Goal: Task Accomplishment & Management: Use online tool/utility

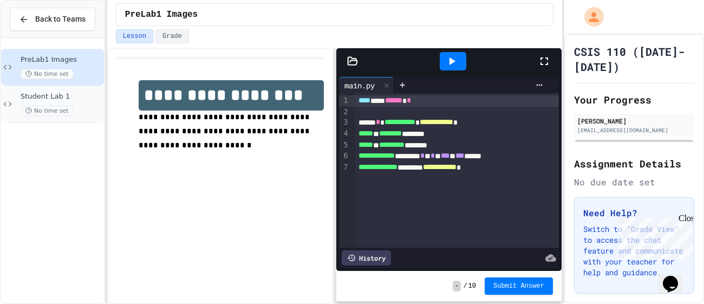
click at [56, 107] on span "No time set" at bounding box center [47, 111] width 53 height 10
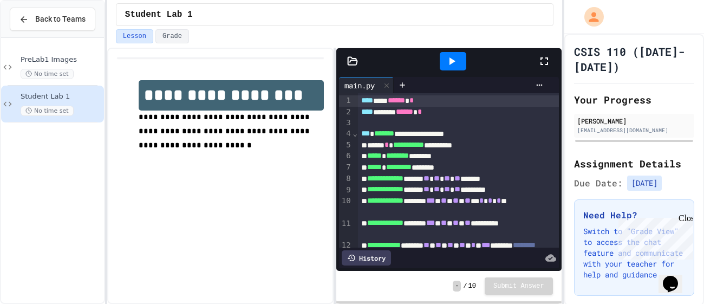
click at [539, 63] on icon at bounding box center [544, 61] width 13 height 13
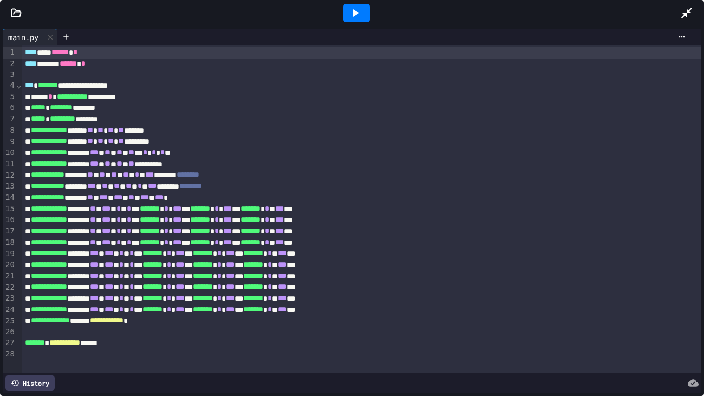
click at [9, 17] on div at bounding box center [16, 13] width 32 height 11
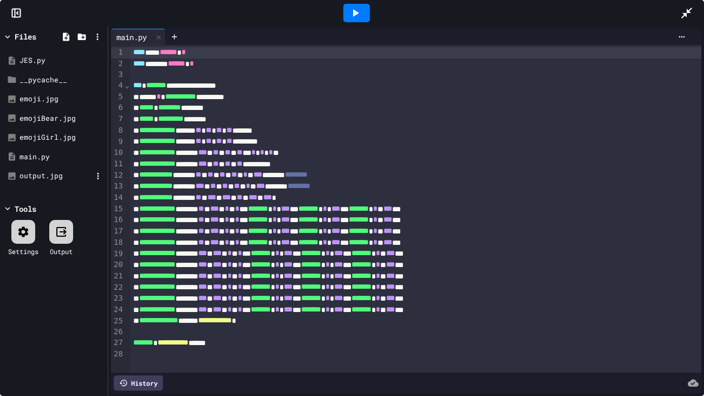
click at [44, 174] on div "output.jpg" at bounding box center [55, 176] width 73 height 11
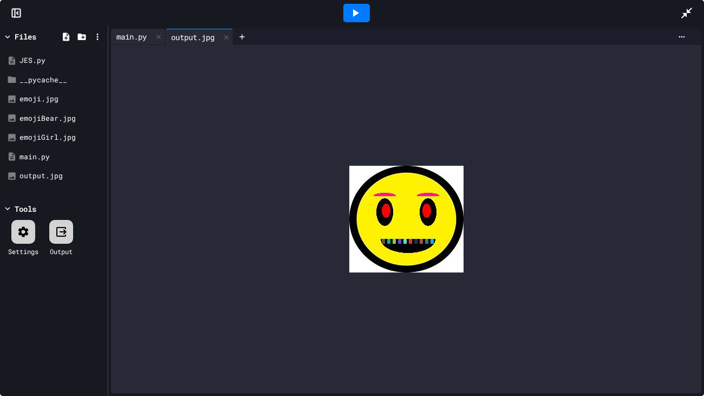
click at [146, 40] on div "main.py" at bounding box center [131, 36] width 41 height 11
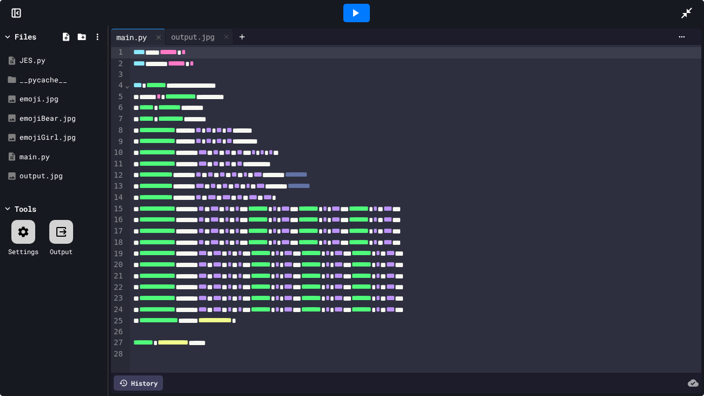
click at [367, 21] on div at bounding box center [356, 13] width 27 height 18
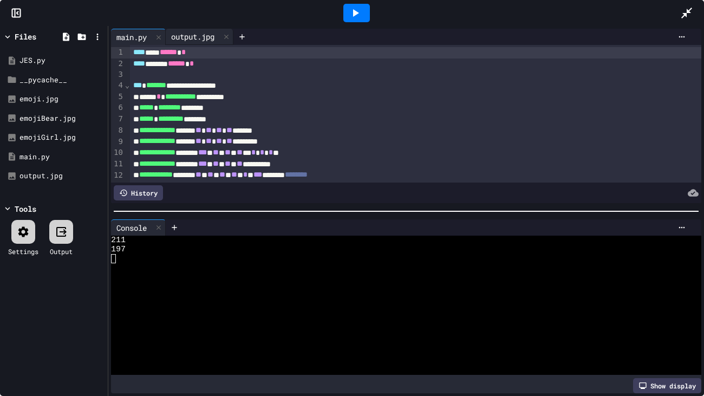
click at [214, 36] on div "output.jpg" at bounding box center [193, 36] width 54 height 11
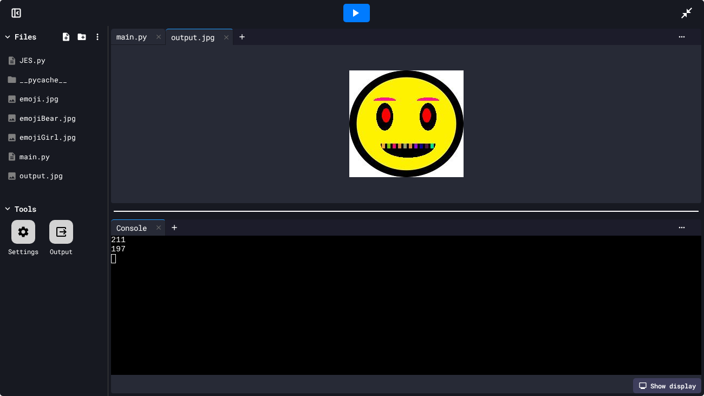
click at [145, 35] on div "main.py" at bounding box center [131, 36] width 41 height 11
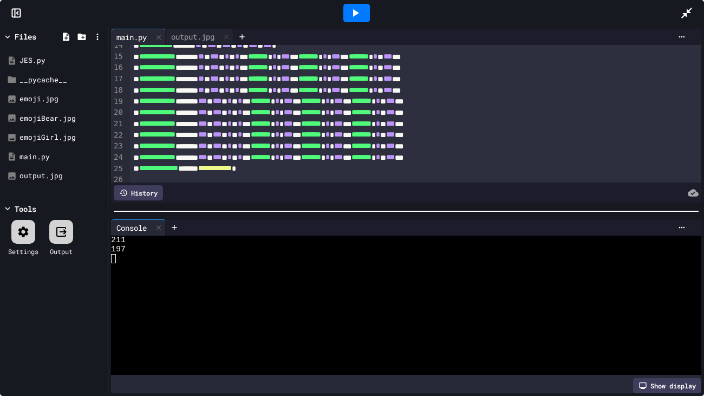
scroll to position [179, 0]
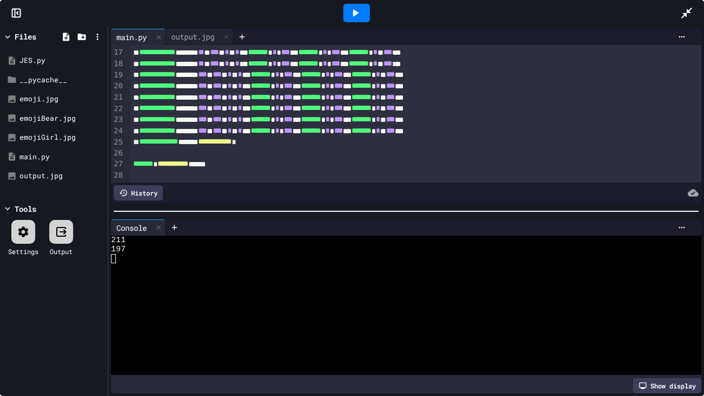
click at [232, 142] on span "**********" at bounding box center [215, 141] width 34 height 8
click at [347, 8] on div at bounding box center [356, 13] width 27 height 18
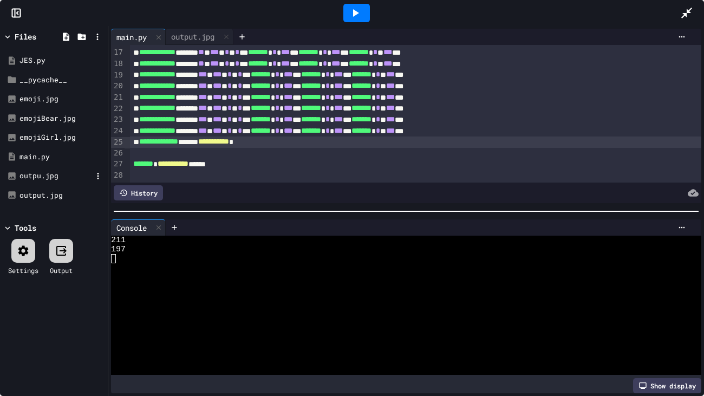
click at [49, 175] on div "outpu.jpg" at bounding box center [55, 176] width 73 height 11
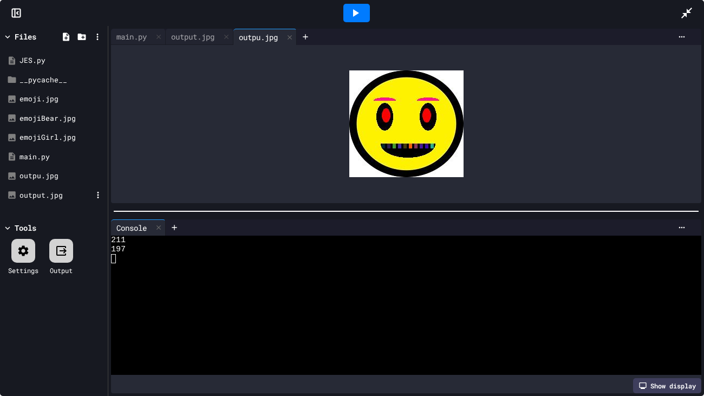
click at [45, 191] on div "output.jpg" at bounding box center [55, 195] width 73 height 11
click at [41, 180] on div "outpu.jpg" at bounding box center [55, 176] width 73 height 11
click at [125, 33] on div "main.py" at bounding box center [131, 36] width 41 height 11
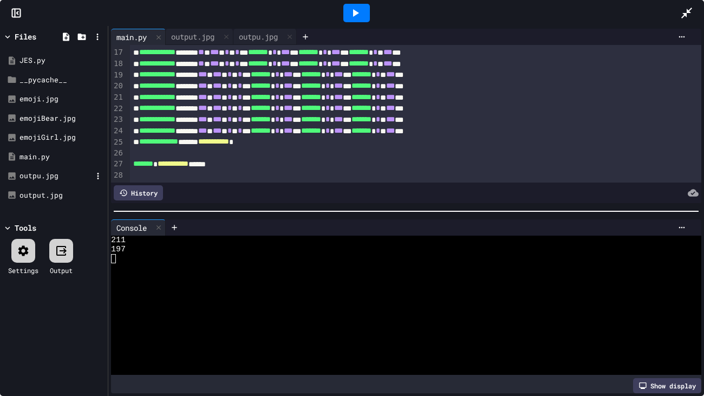
click at [55, 172] on div "outpu.jpg" at bounding box center [55, 176] width 73 height 11
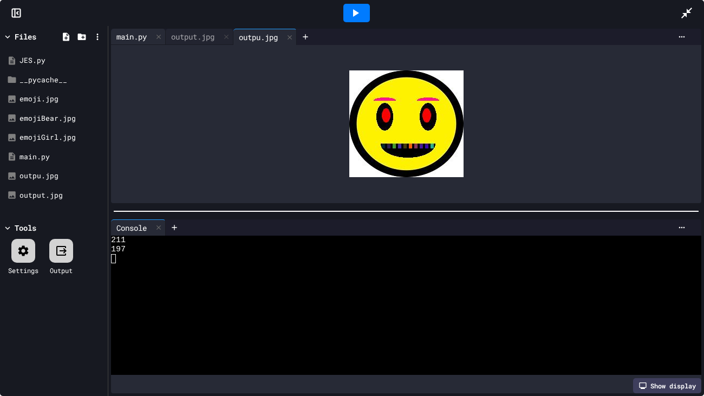
click at [137, 38] on div "main.py" at bounding box center [131, 36] width 41 height 11
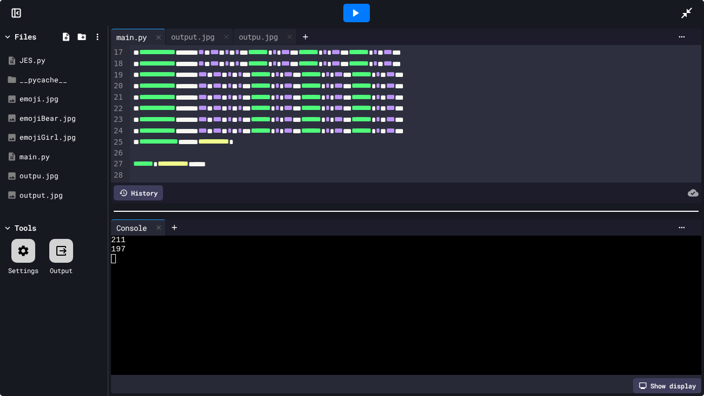
click at [229, 142] on span "**********" at bounding box center [213, 141] width 31 height 8
click at [95, 177] on icon at bounding box center [98, 176] width 10 height 10
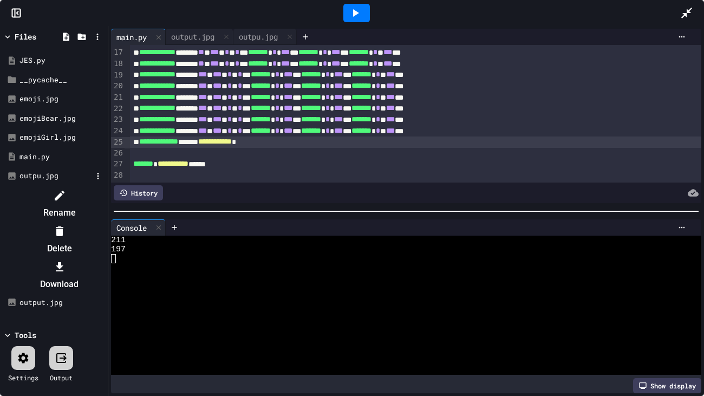
click at [105, 222] on li "Delete" at bounding box center [59, 239] width 91 height 35
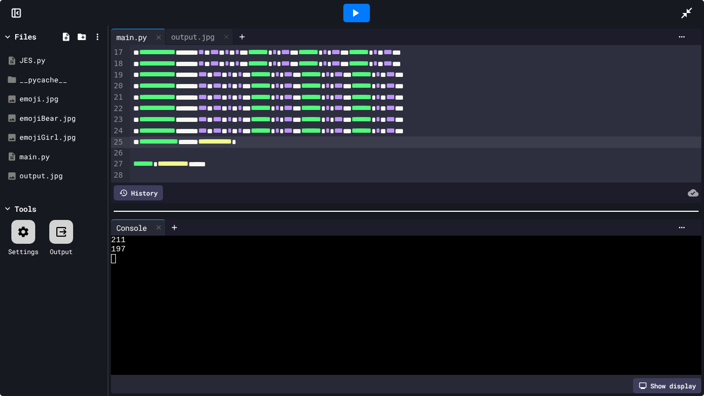
click at [188, 164] on span "**********" at bounding box center [173, 164] width 31 height 8
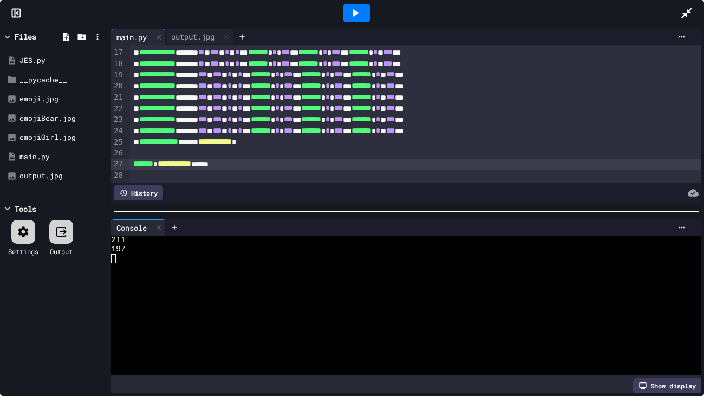
click at [226, 165] on div "**********" at bounding box center [415, 164] width 571 height 11
click at [237, 163] on div "**********" at bounding box center [415, 164] width 571 height 11
click at [358, 12] on icon at bounding box center [355, 12] width 13 height 13
click at [181, 41] on div "output.jpg" at bounding box center [193, 36] width 54 height 11
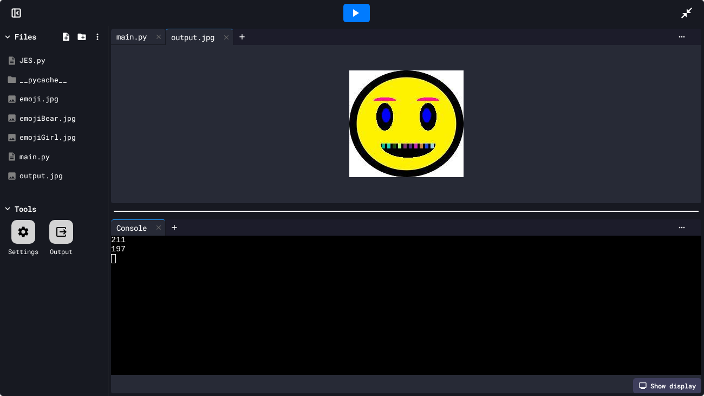
click at [148, 34] on div "main.py" at bounding box center [131, 36] width 41 height 11
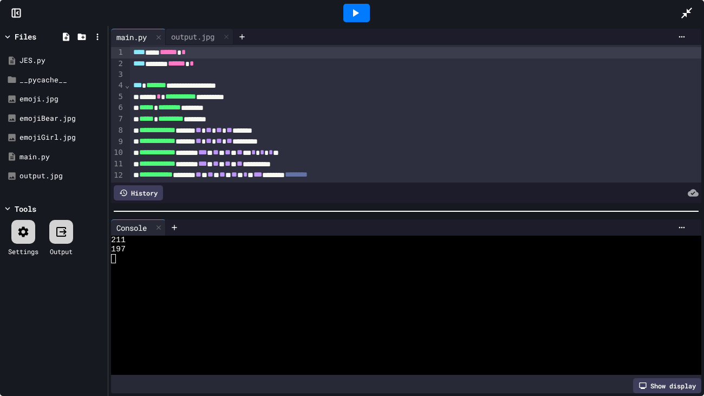
click at [355, 13] on icon at bounding box center [356, 13] width 6 height 8
click at [356, 13] on icon at bounding box center [356, 13] width 6 height 8
click at [359, 12] on icon at bounding box center [355, 12] width 13 height 13
click at [360, 10] on icon at bounding box center [355, 12] width 13 height 13
click at [185, 38] on div "output.jpg" at bounding box center [193, 36] width 54 height 11
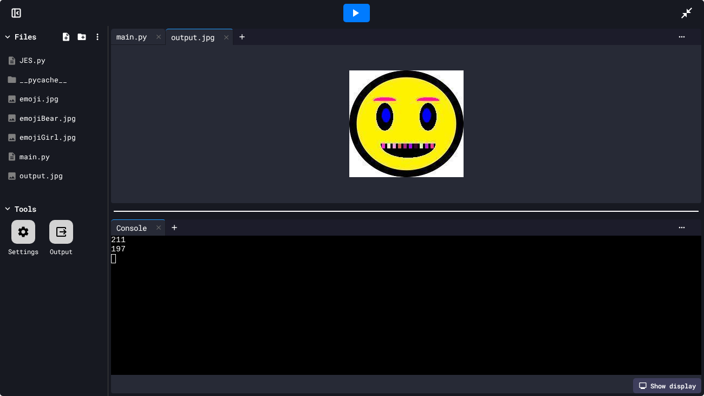
click at [152, 36] on div "main.py" at bounding box center [131, 36] width 41 height 11
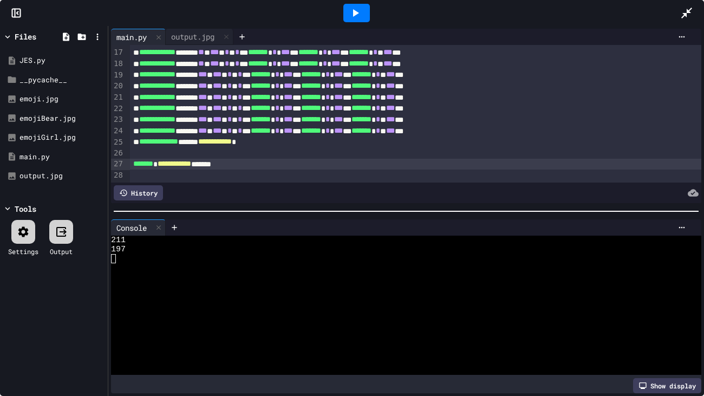
click at [191, 163] on span "**********" at bounding box center [175, 164] width 34 height 8
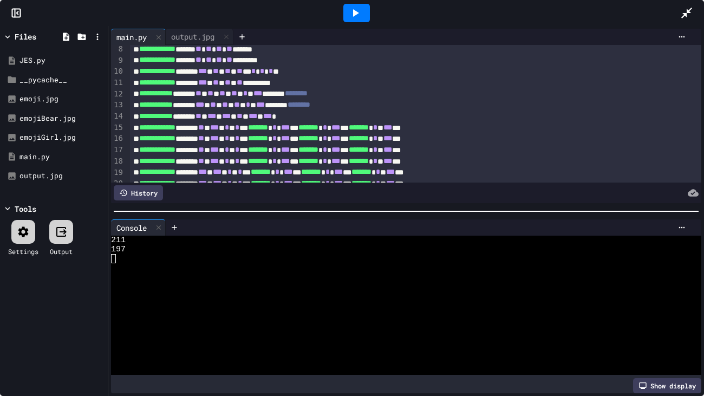
scroll to position [86, 0]
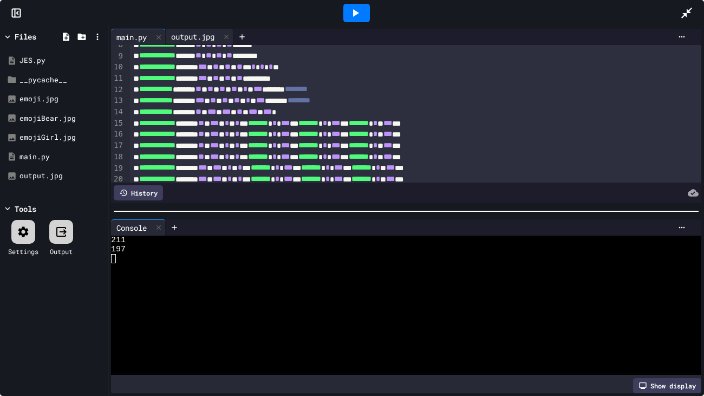
click at [201, 31] on div "output.jpg" at bounding box center [193, 36] width 54 height 11
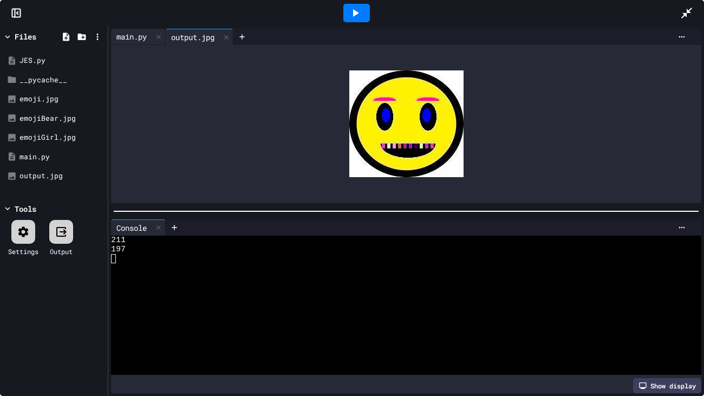
click at [148, 35] on div "main.py" at bounding box center [131, 36] width 41 height 11
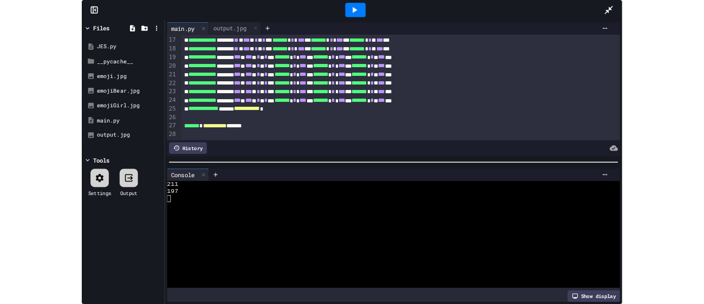
scroll to position [178, 0]
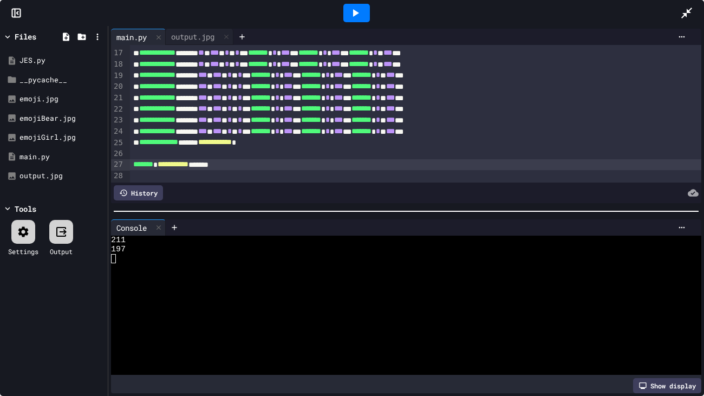
click at [188, 165] on span "**********" at bounding box center [173, 164] width 31 height 8
click at [360, 11] on icon at bounding box center [355, 12] width 13 height 13
click at [183, 34] on div "output.jpg" at bounding box center [193, 36] width 54 height 11
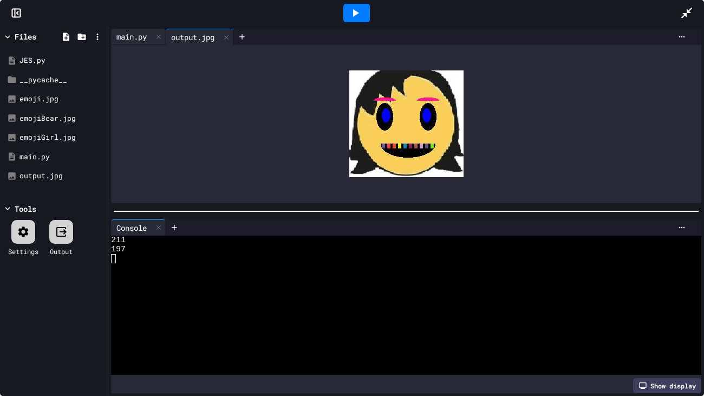
click at [127, 32] on div "main.py" at bounding box center [131, 36] width 41 height 11
